Goal: Transaction & Acquisition: Subscribe to service/newsletter

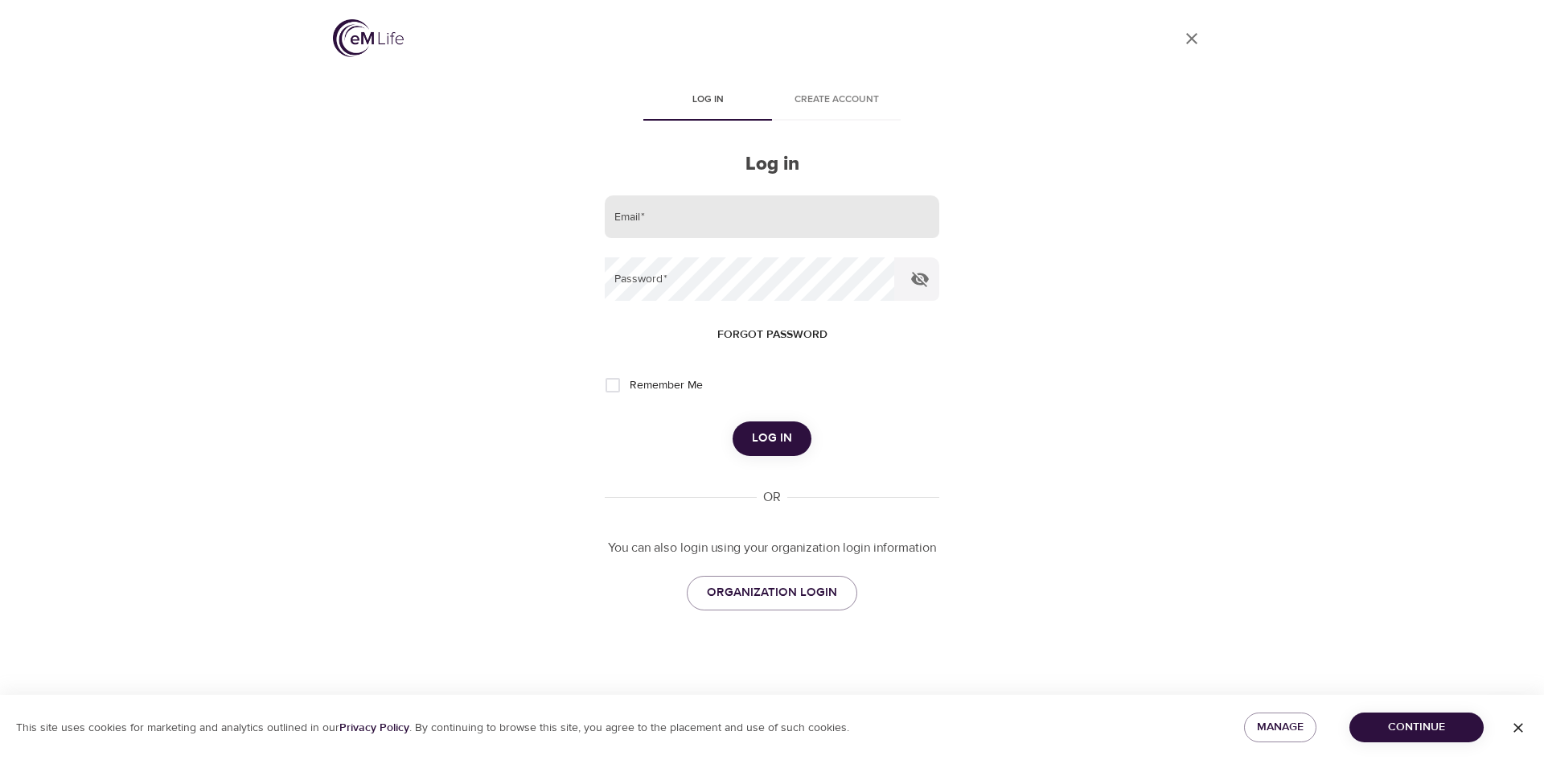
click at [668, 218] on input "email" at bounding box center [772, 216] width 335 height 43
type input "[PERSON_NAME][EMAIL_ADDRESS][PERSON_NAME][DOMAIN_NAME]"
click at [733, 421] on button "Log in" at bounding box center [772, 438] width 79 height 34
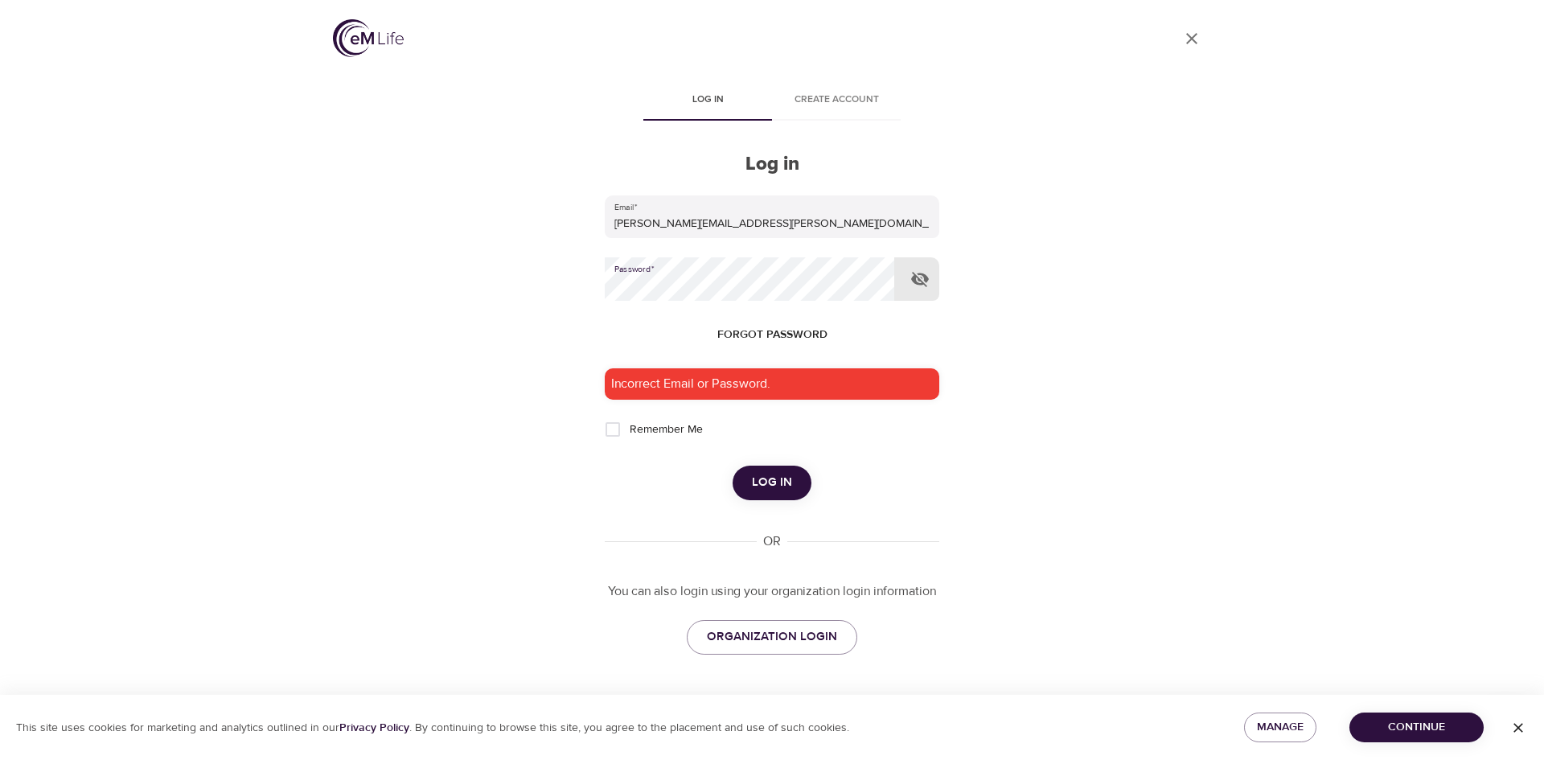
click at [573, 263] on div "User Profile Log in Create account Log in Email   * [PERSON_NAME][EMAIL_ADDRESS…" at bounding box center [772, 380] width 917 height 760
click at [733, 466] on button "Log in" at bounding box center [772, 483] width 79 height 34
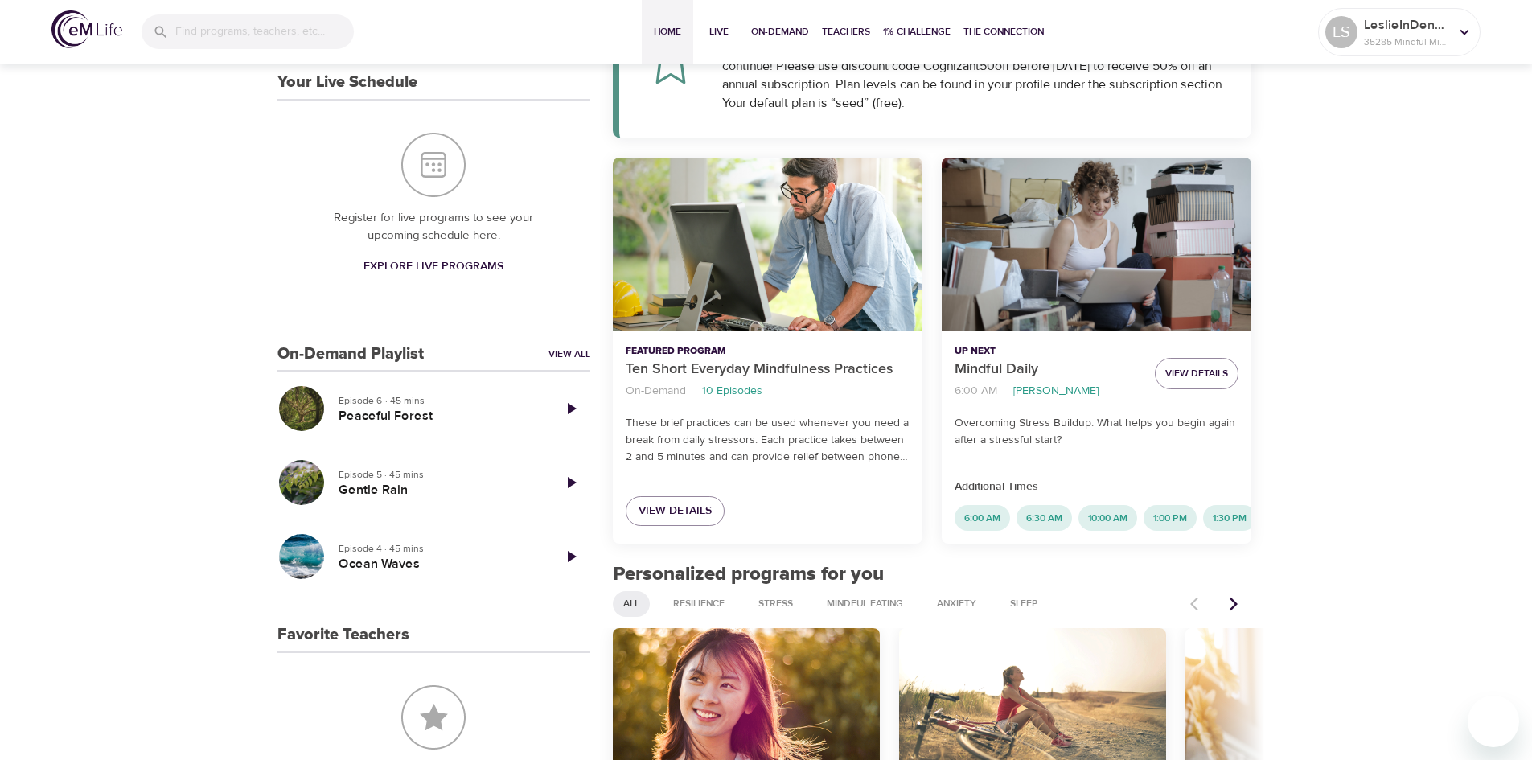
scroll to position [343, 0]
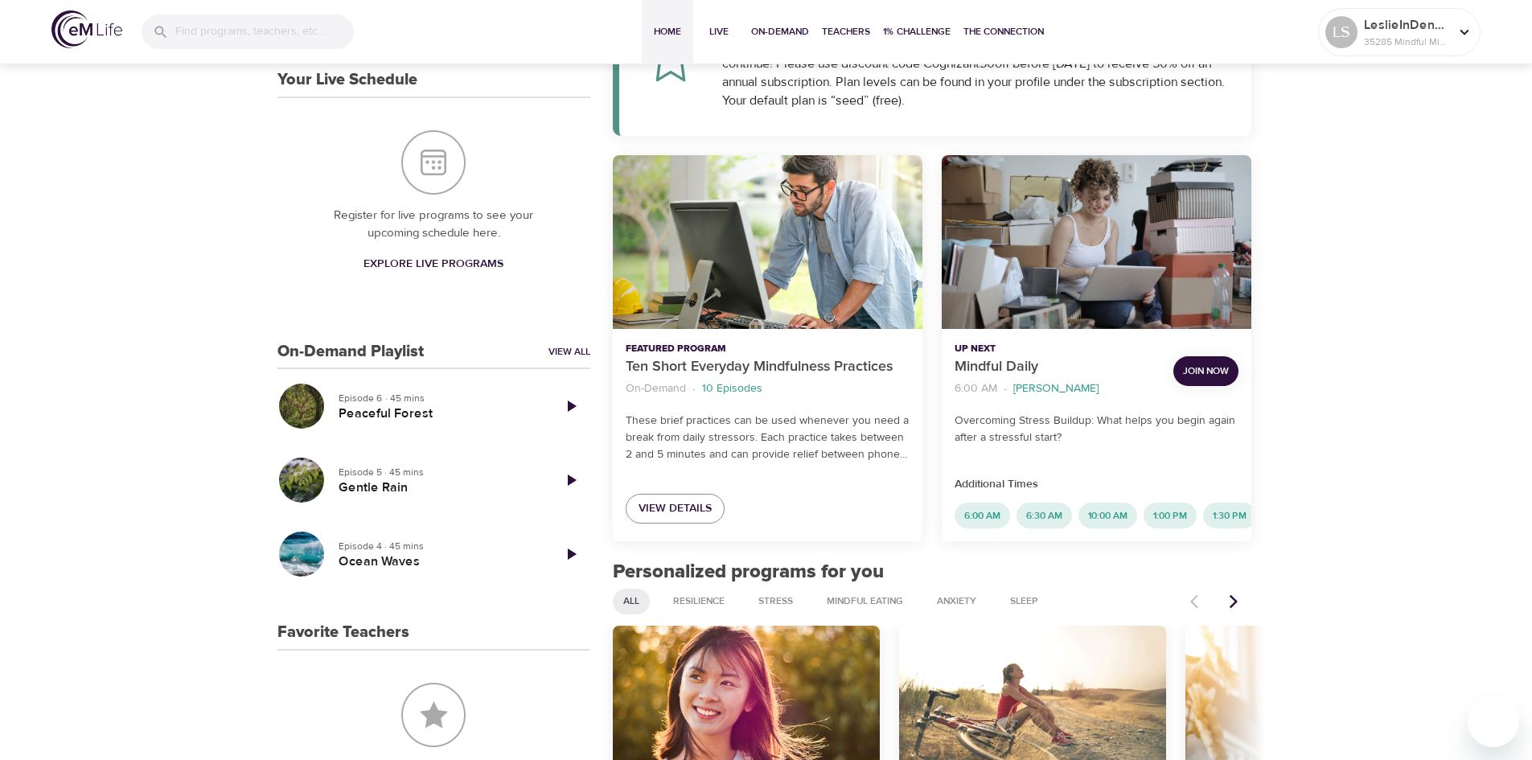
click at [1194, 369] on span "Join Now" at bounding box center [1206, 371] width 46 height 17
